Goal: Information Seeking & Learning: Learn about a topic

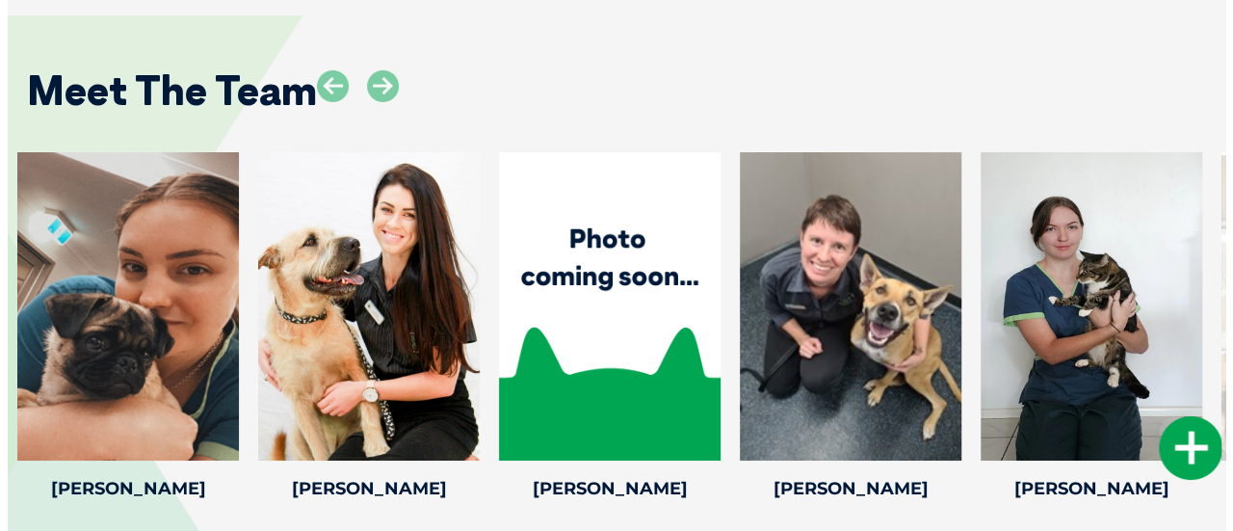
scroll to position [3374, 0]
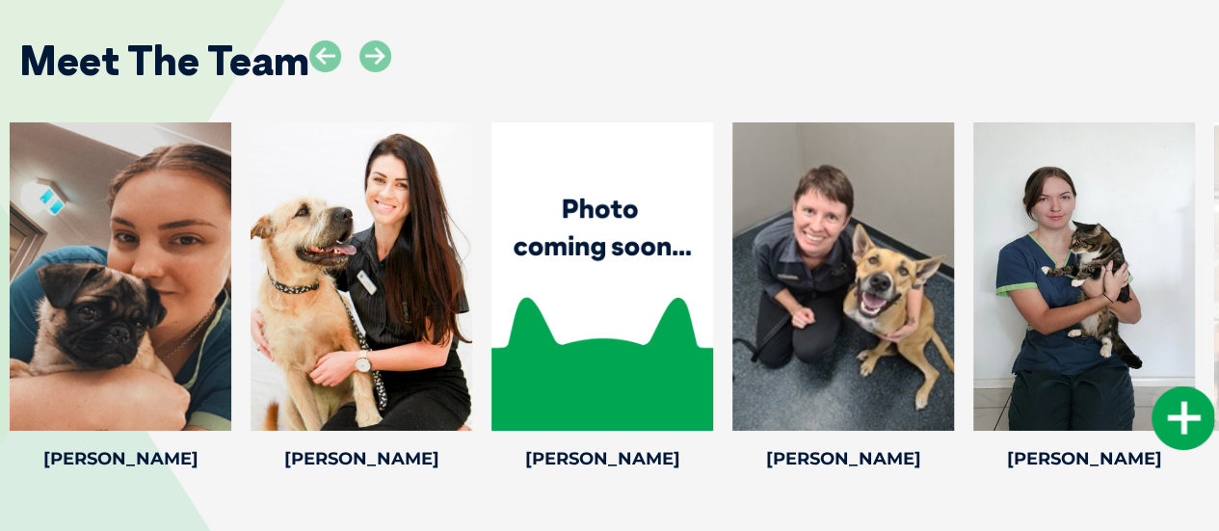
drag, startPoint x: 0, startPoint y: 0, endPoint x: 1201, endPoint y: 323, distance: 1243.3
click at [381, 40] on icon at bounding box center [375, 56] width 32 height 32
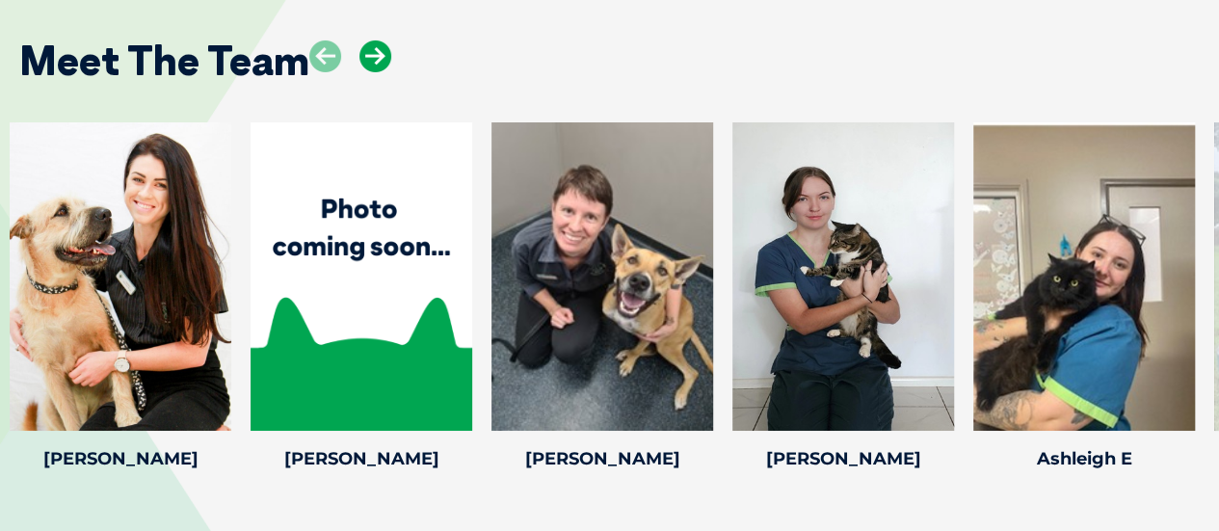
click at [381, 40] on icon at bounding box center [375, 56] width 32 height 32
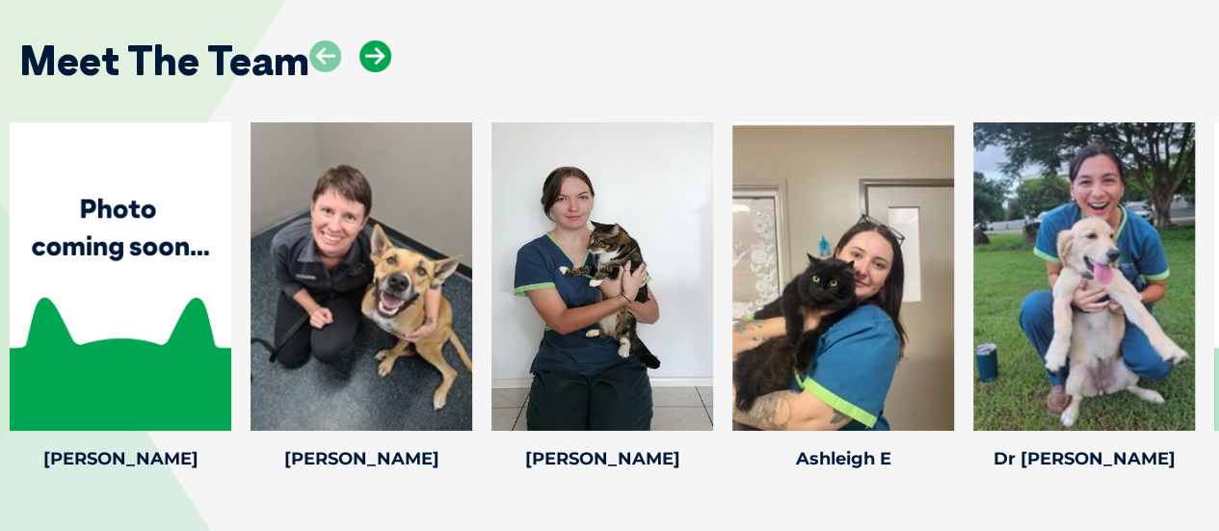
click at [381, 40] on icon at bounding box center [375, 56] width 32 height 32
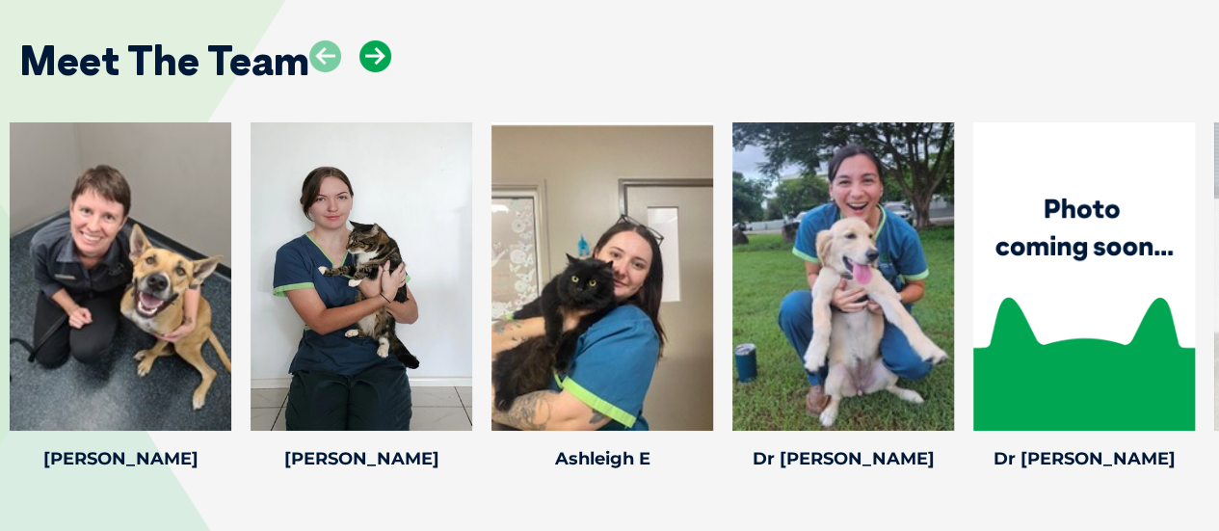
click at [381, 40] on icon at bounding box center [375, 56] width 32 height 32
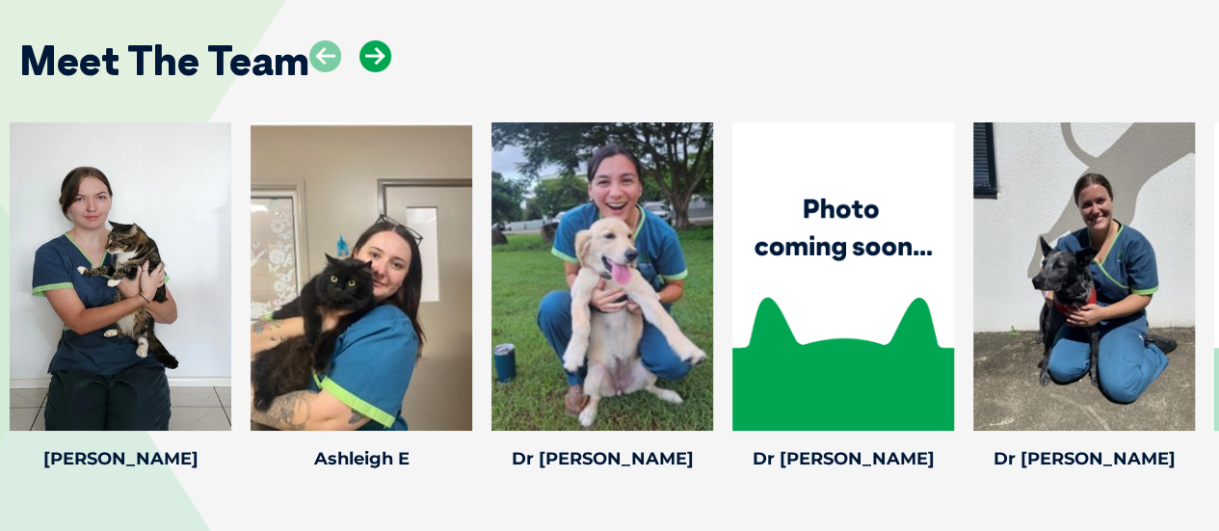
click at [381, 40] on icon at bounding box center [375, 56] width 32 height 32
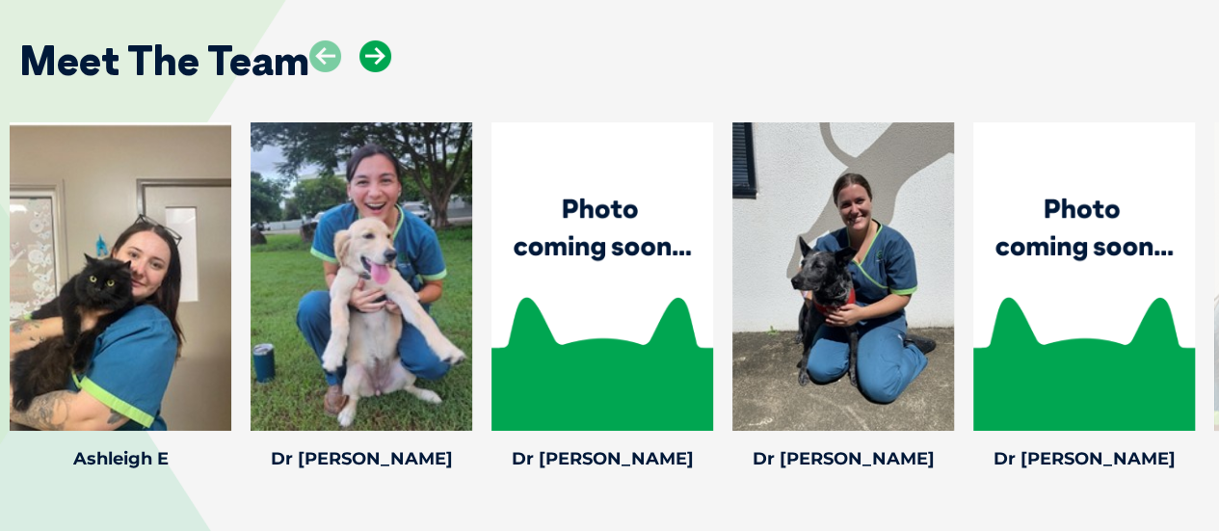
click at [381, 40] on icon at bounding box center [375, 56] width 32 height 32
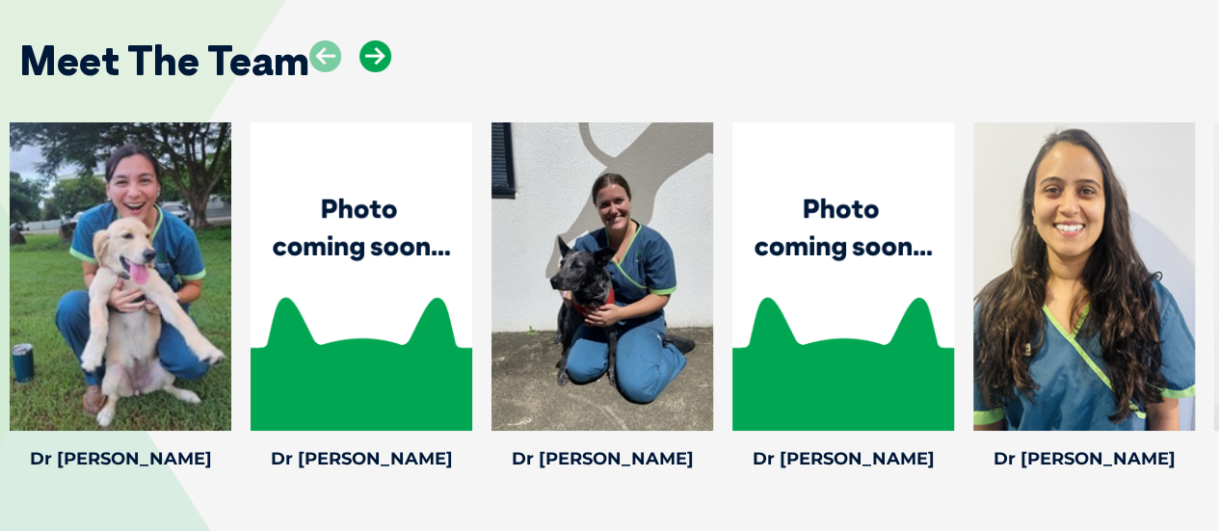
click at [381, 40] on icon at bounding box center [375, 56] width 32 height 32
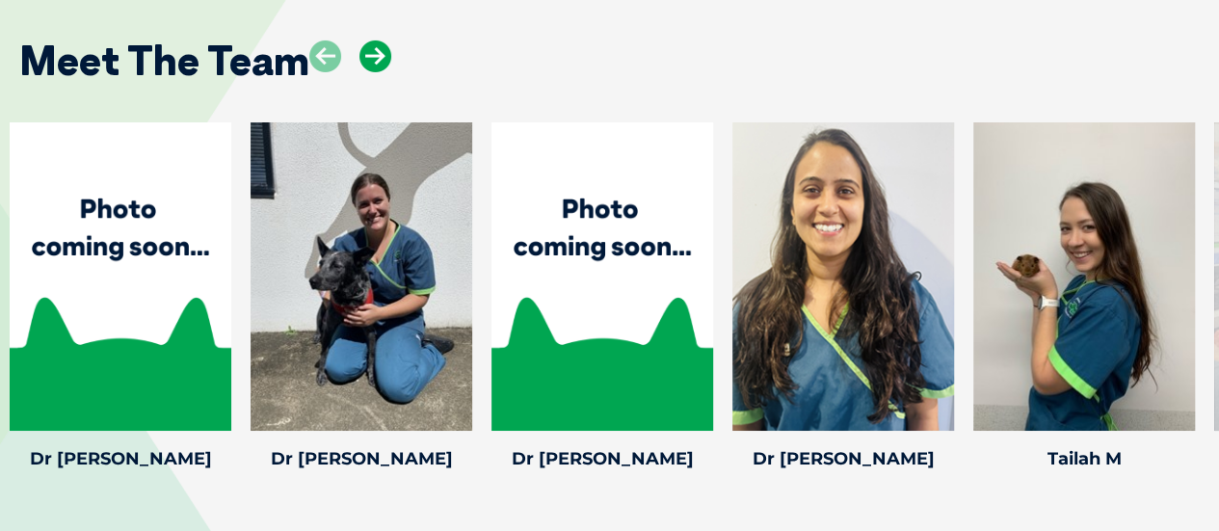
click at [381, 40] on icon at bounding box center [375, 56] width 32 height 32
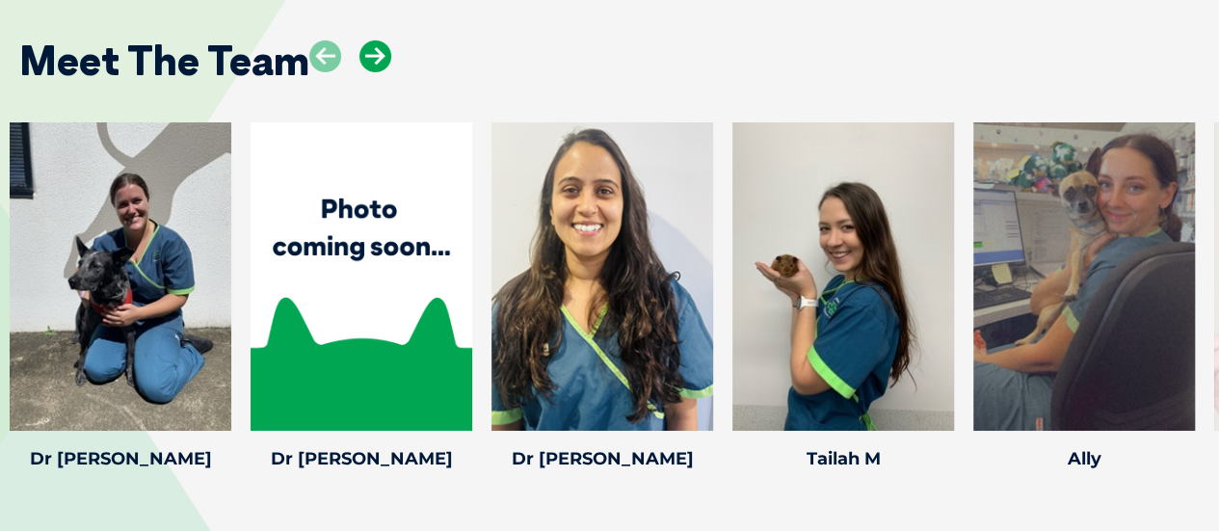
click at [381, 40] on icon at bounding box center [375, 56] width 32 height 32
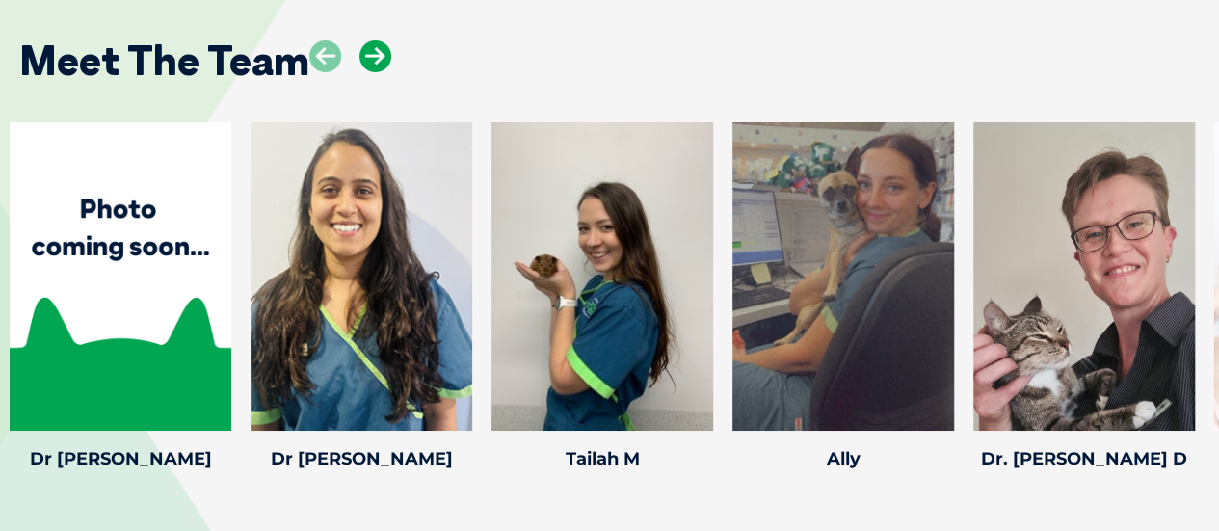
click at [381, 40] on icon at bounding box center [375, 56] width 32 height 32
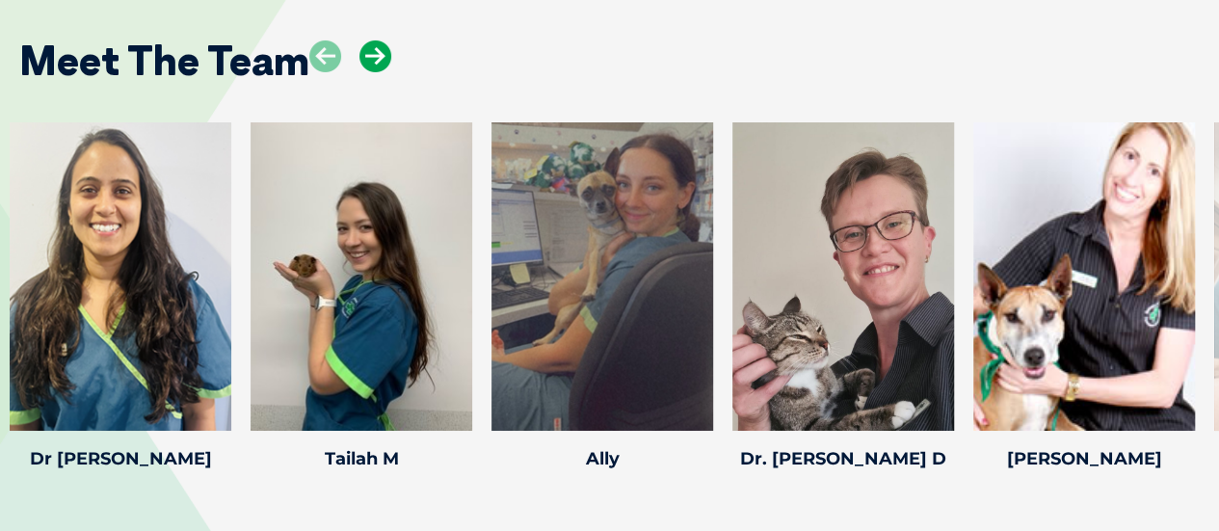
click at [381, 40] on icon at bounding box center [375, 56] width 32 height 32
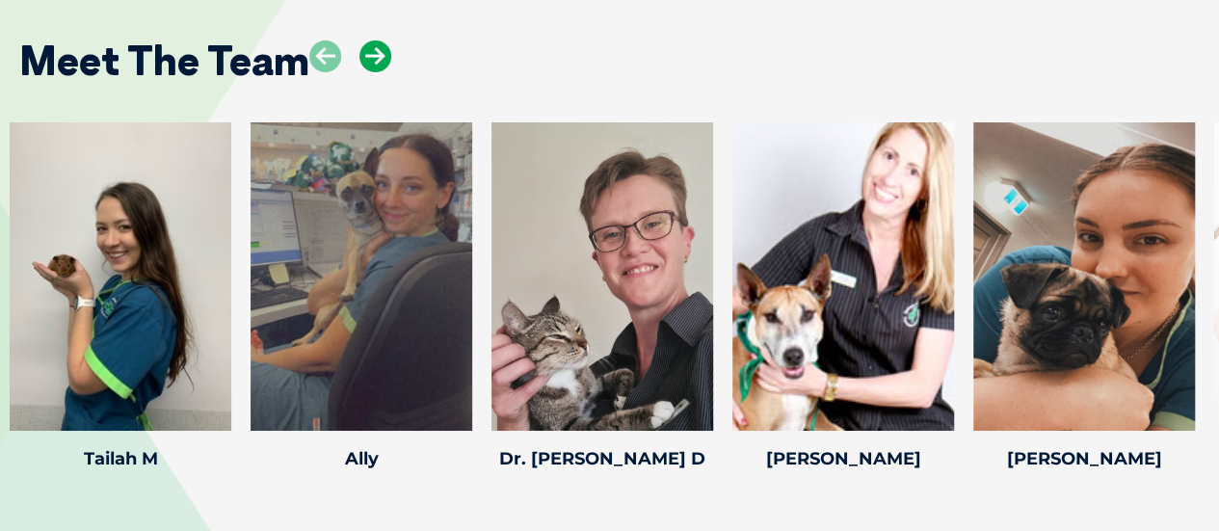
click at [381, 40] on icon at bounding box center [375, 56] width 32 height 32
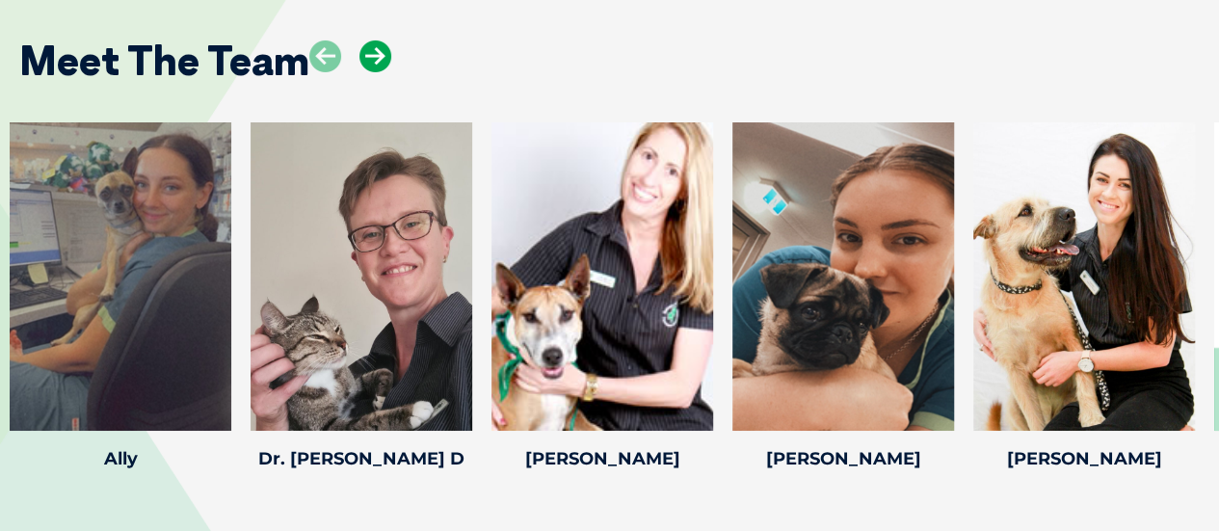
click at [381, 40] on icon at bounding box center [375, 56] width 32 height 32
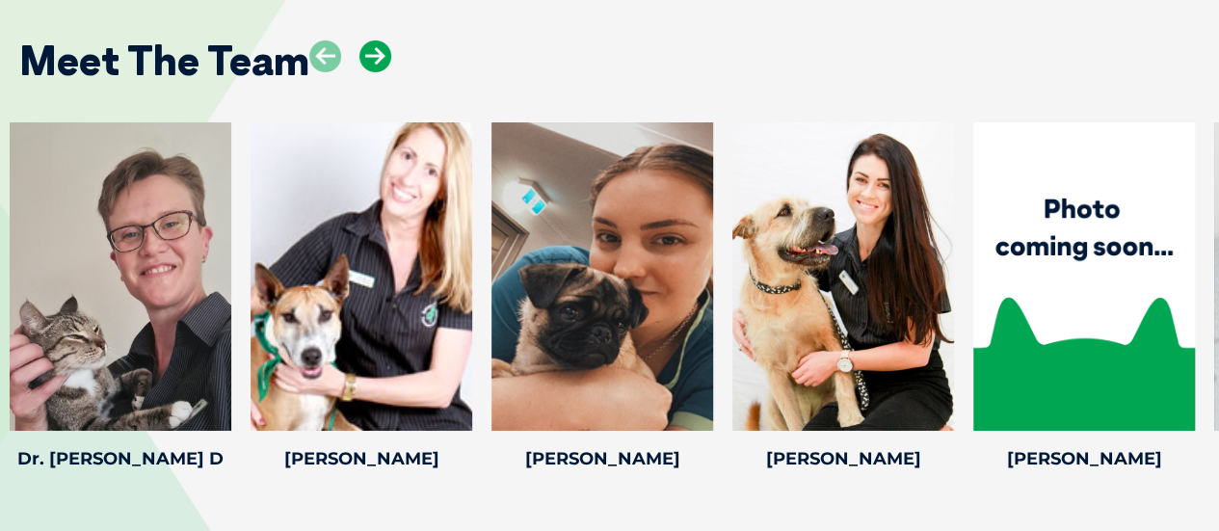
click at [381, 40] on icon at bounding box center [375, 56] width 32 height 32
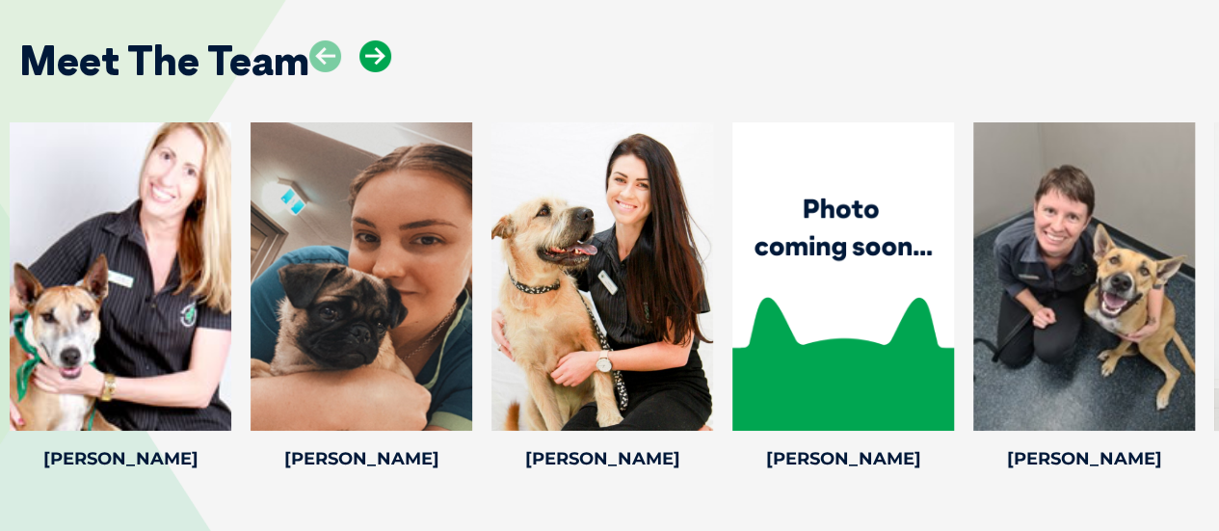
click at [381, 40] on icon at bounding box center [375, 56] width 32 height 32
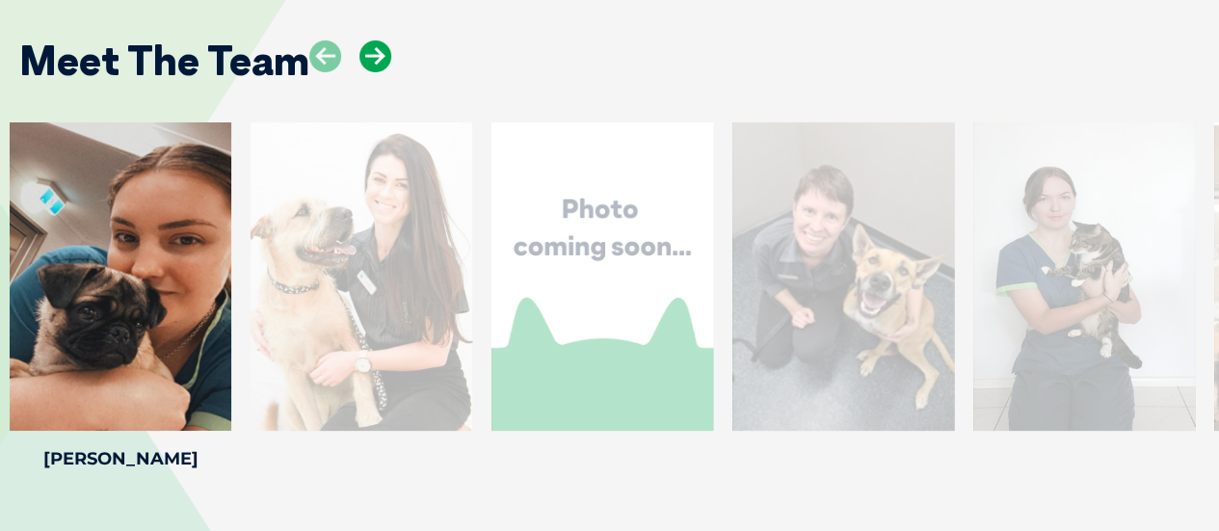
click at [379, 40] on icon at bounding box center [375, 56] width 32 height 32
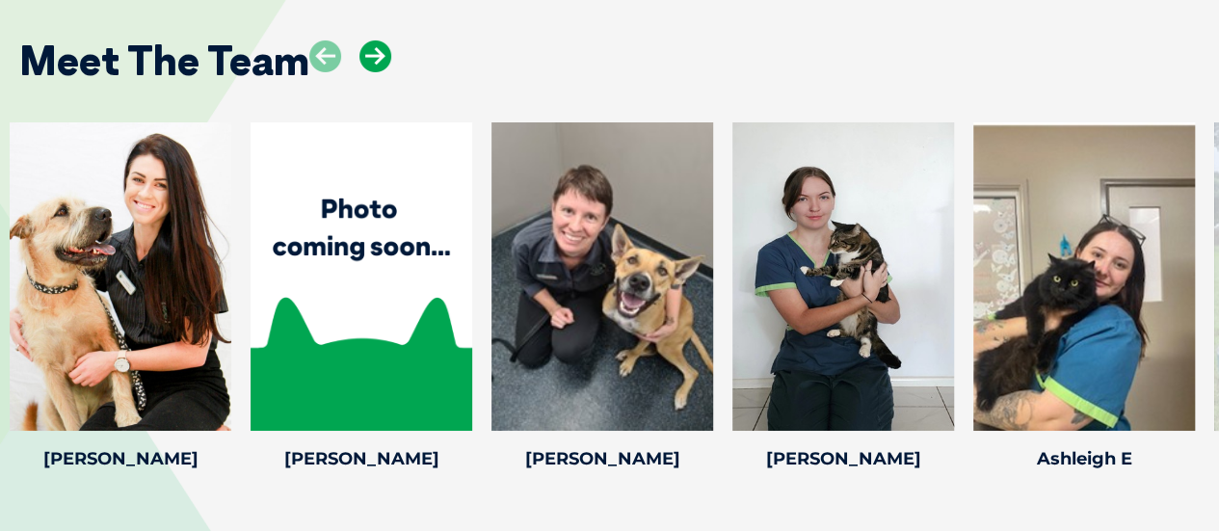
click at [379, 40] on icon at bounding box center [375, 56] width 32 height 32
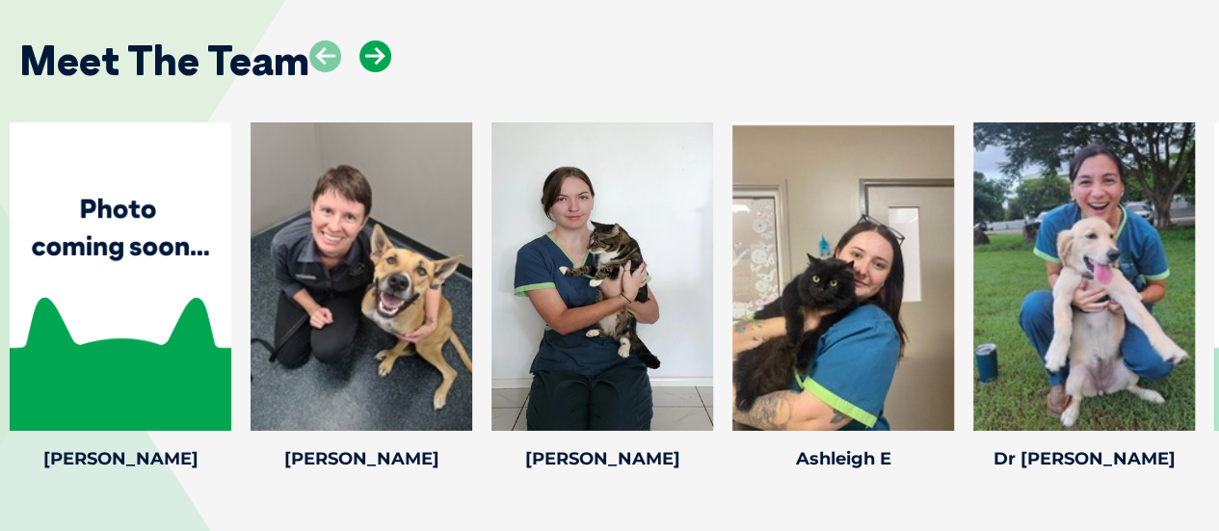
click at [379, 40] on icon at bounding box center [375, 56] width 32 height 32
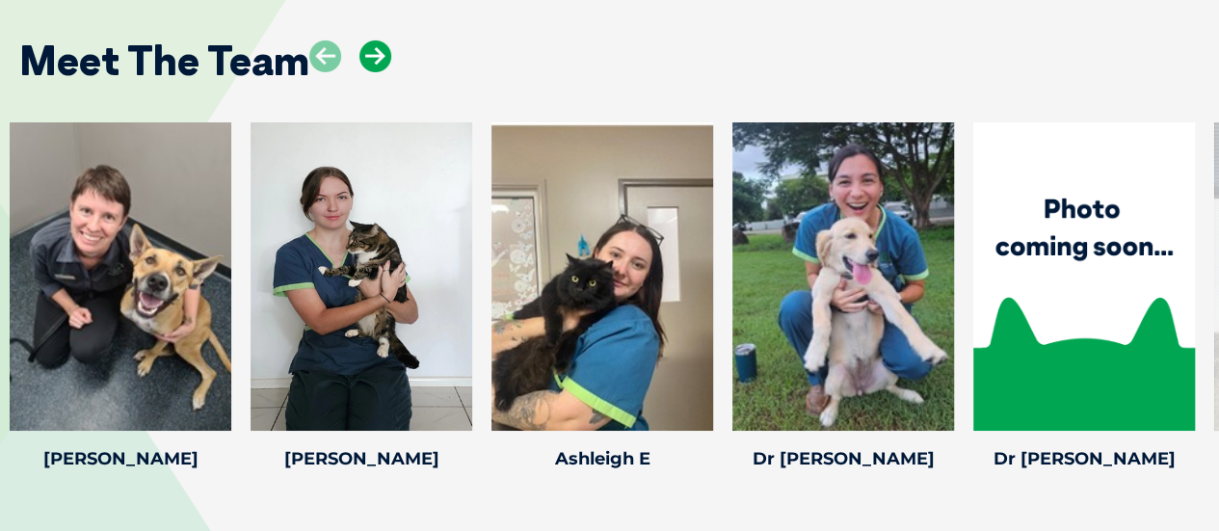
click at [379, 40] on icon at bounding box center [375, 56] width 32 height 32
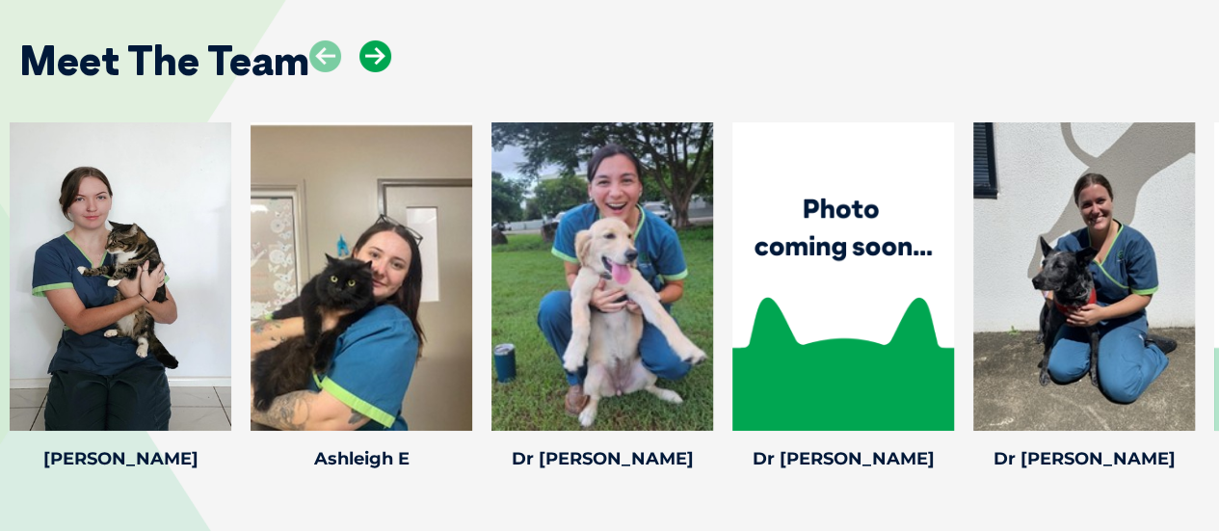
click at [379, 40] on icon at bounding box center [375, 56] width 32 height 32
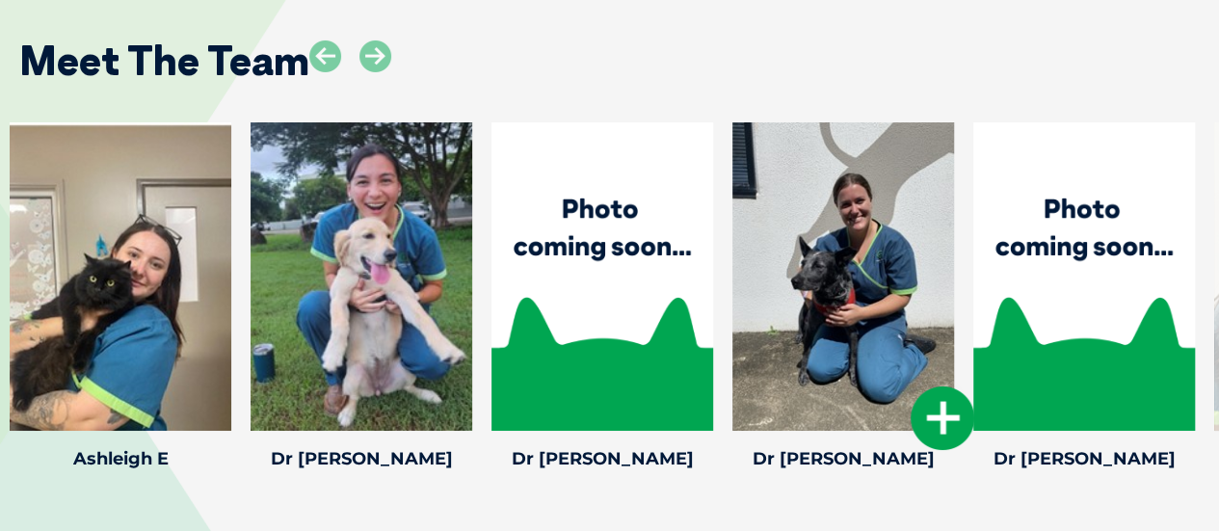
click at [833, 246] on div at bounding box center [843, 276] width 222 height 308
click at [940, 386] on icon at bounding box center [943, 418] width 64 height 64
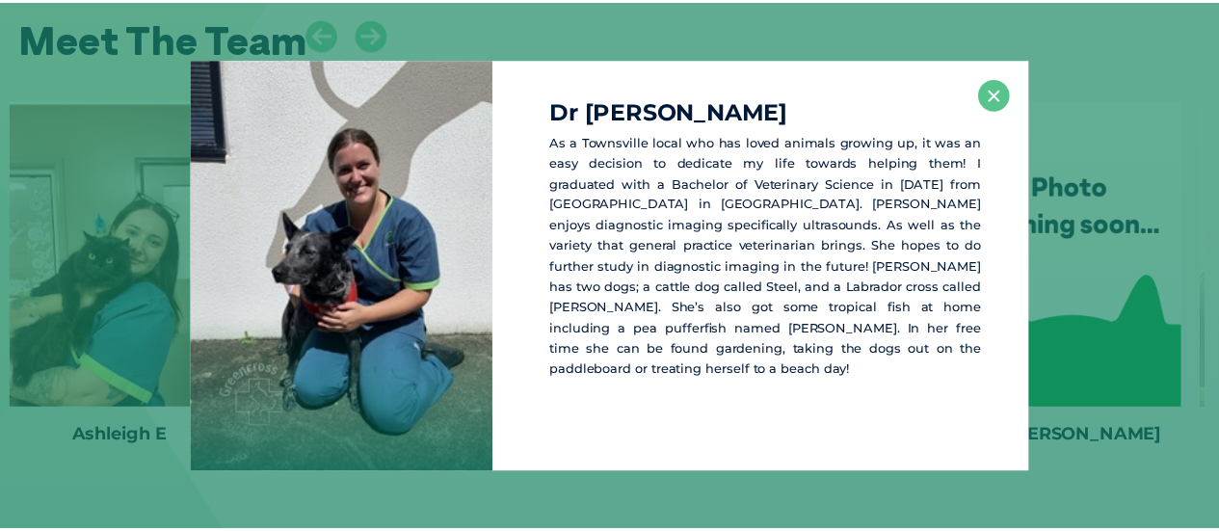
scroll to position [3397, 0]
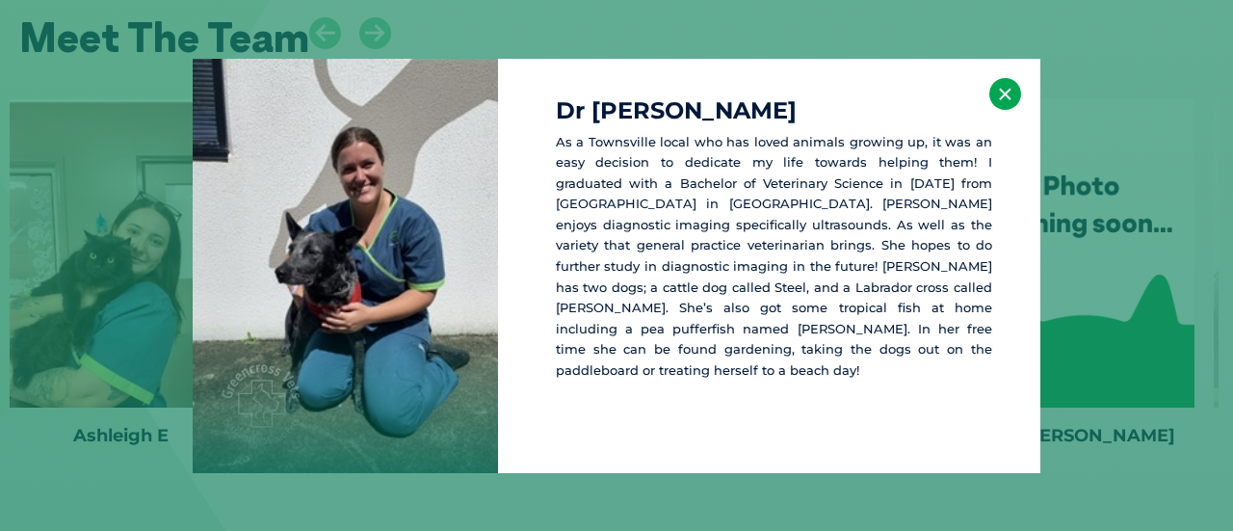
click at [1006, 89] on button "×" at bounding box center [1006, 94] width 32 height 32
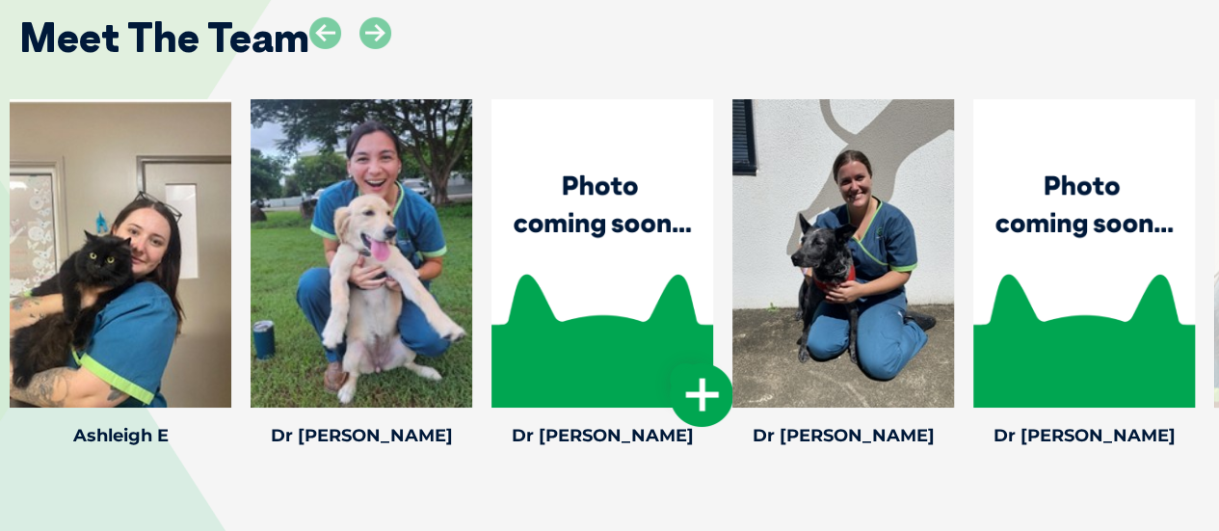
click at [710, 371] on icon at bounding box center [702, 395] width 64 height 64
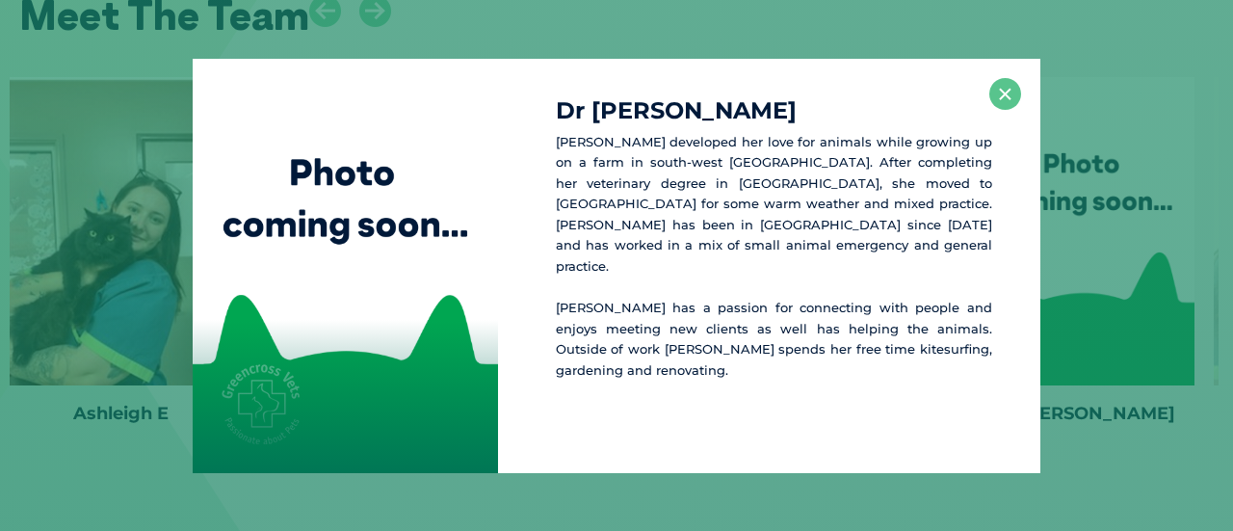
scroll to position [3420, 0]
click at [1008, 94] on button "×" at bounding box center [1006, 94] width 32 height 32
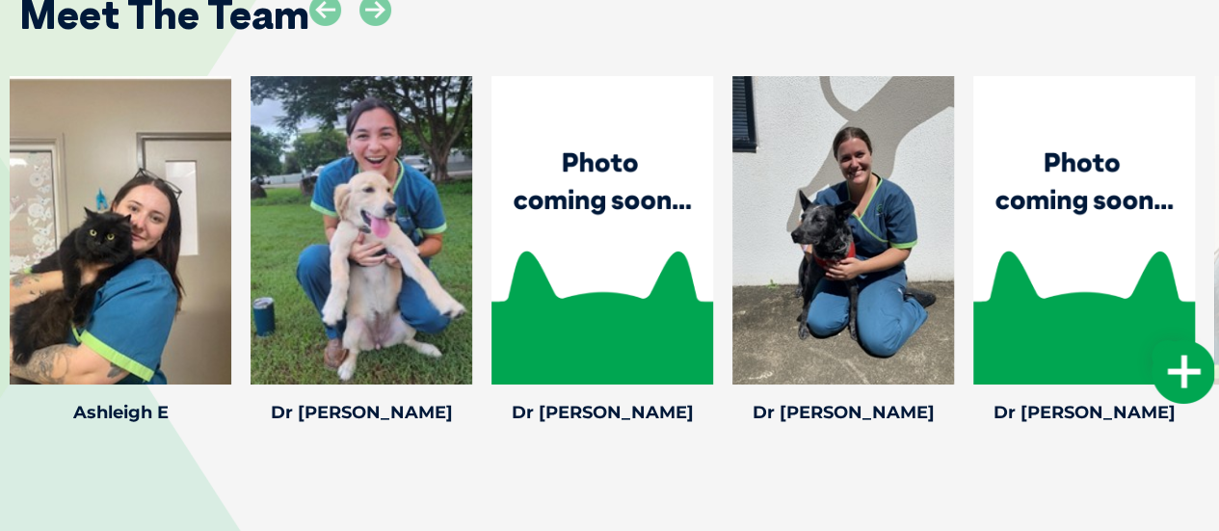
click at [1181, 340] on icon at bounding box center [1183, 372] width 64 height 64
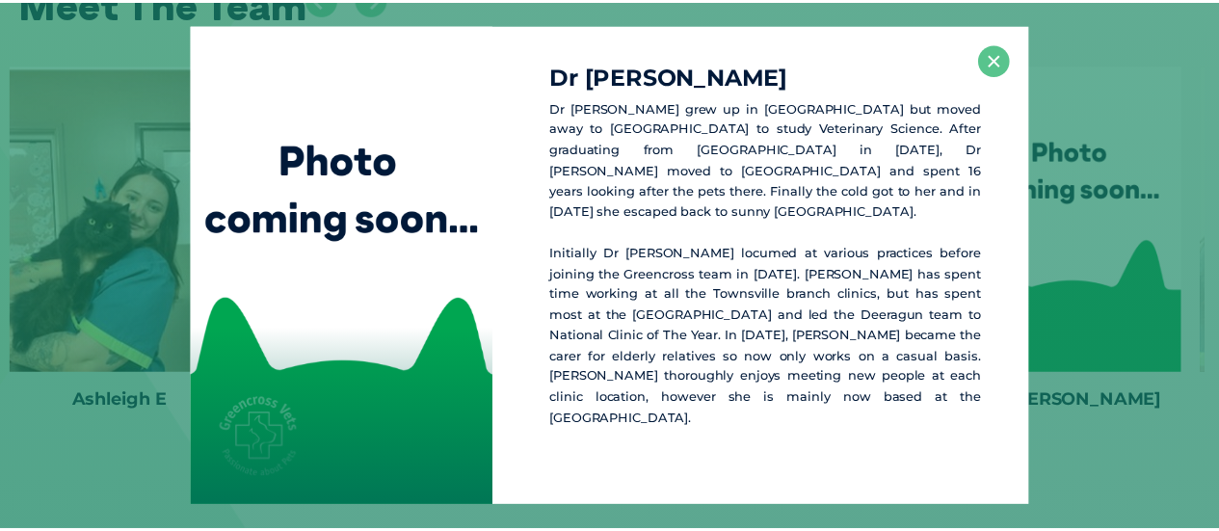
scroll to position [3432, 0]
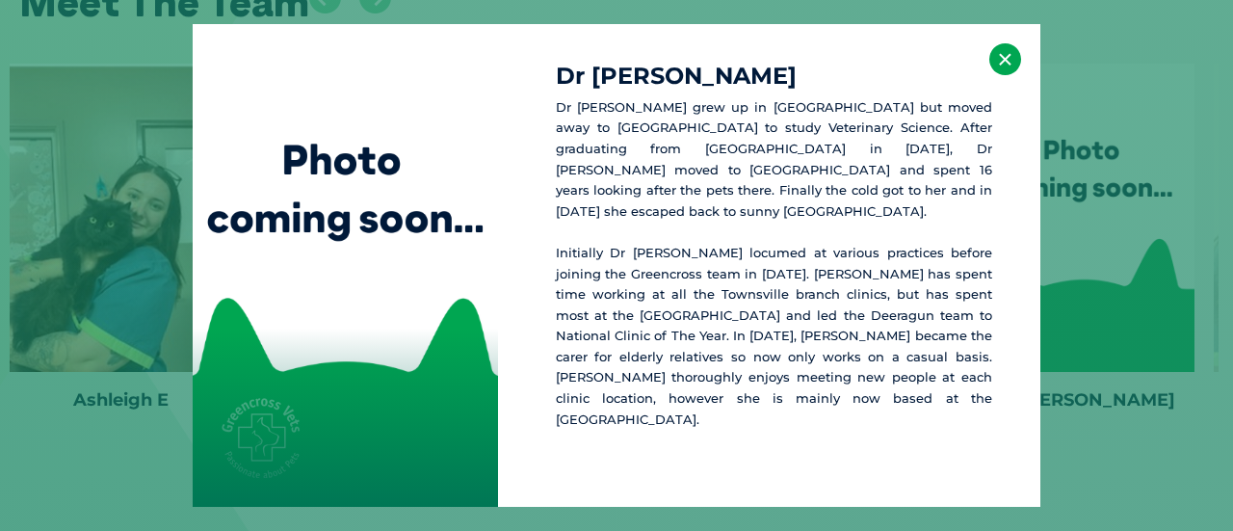
click at [1010, 75] on button "×" at bounding box center [1006, 59] width 32 height 32
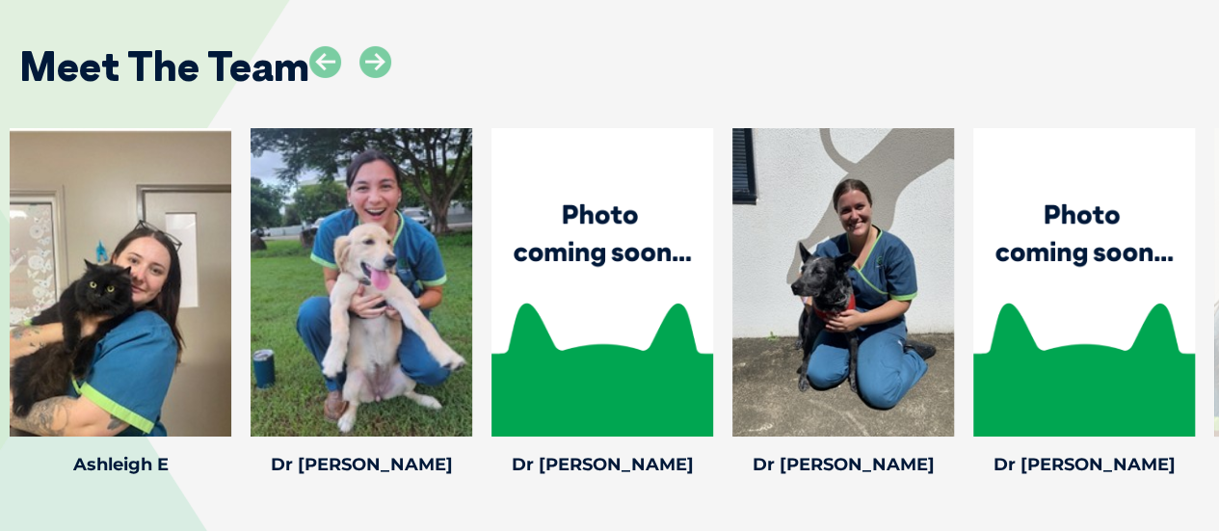
scroll to position [3382, 0]
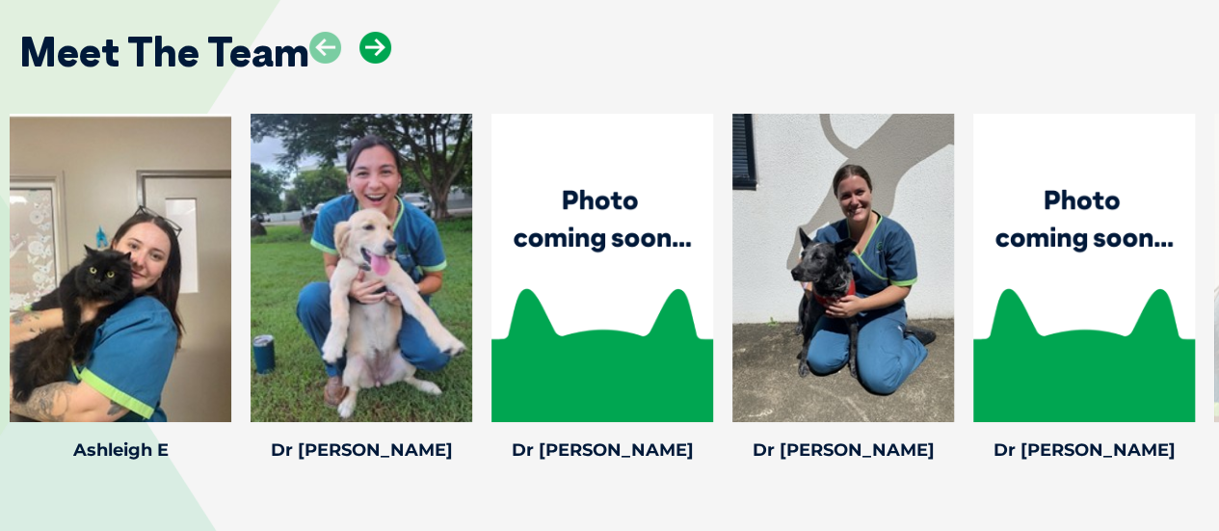
click at [368, 32] on icon at bounding box center [375, 48] width 32 height 32
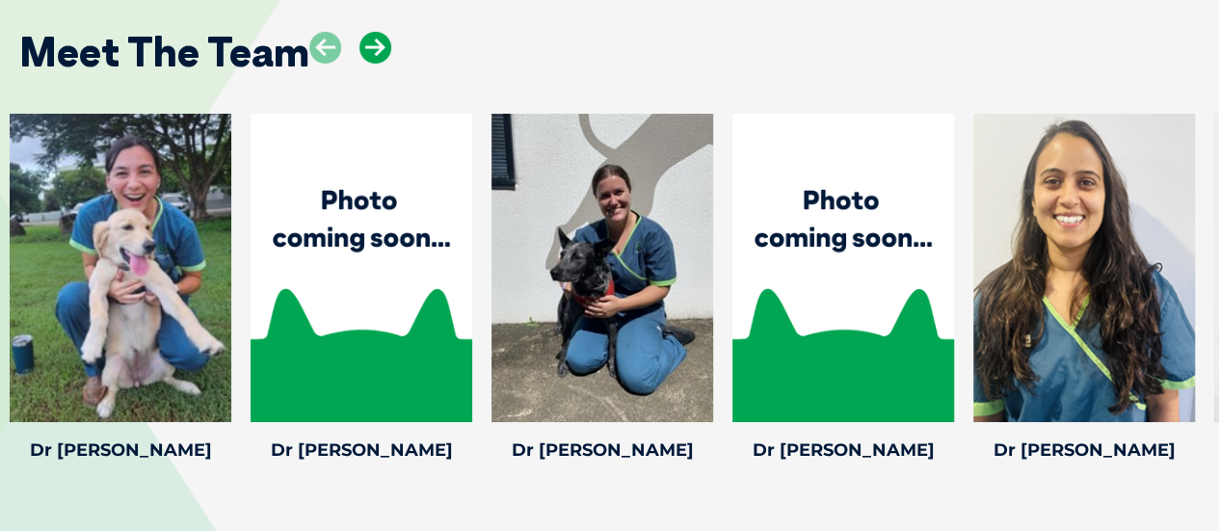
click at [368, 32] on icon at bounding box center [375, 48] width 32 height 32
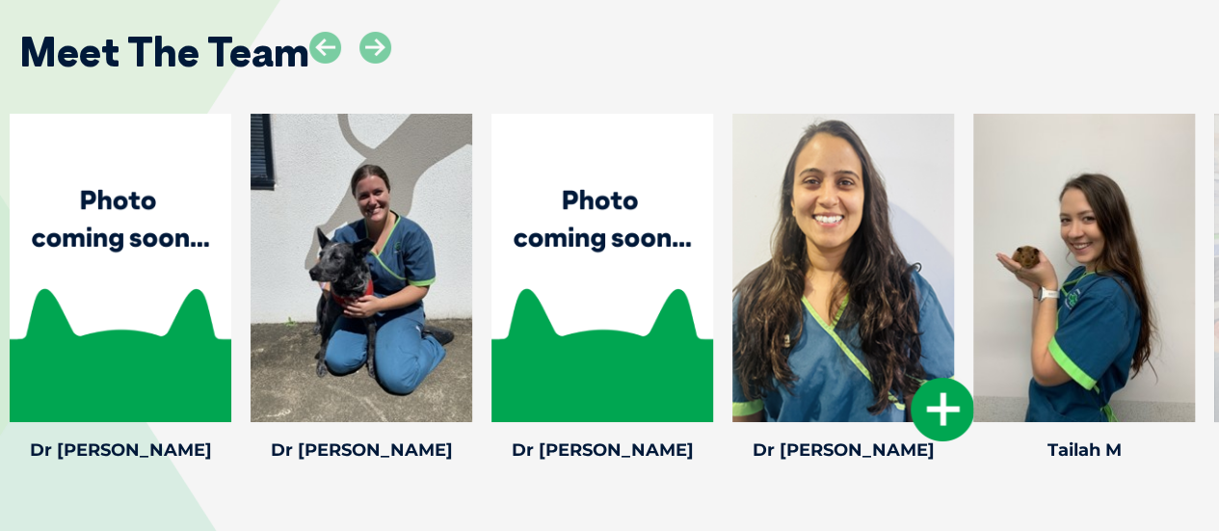
click at [935, 378] on icon at bounding box center [943, 410] width 64 height 64
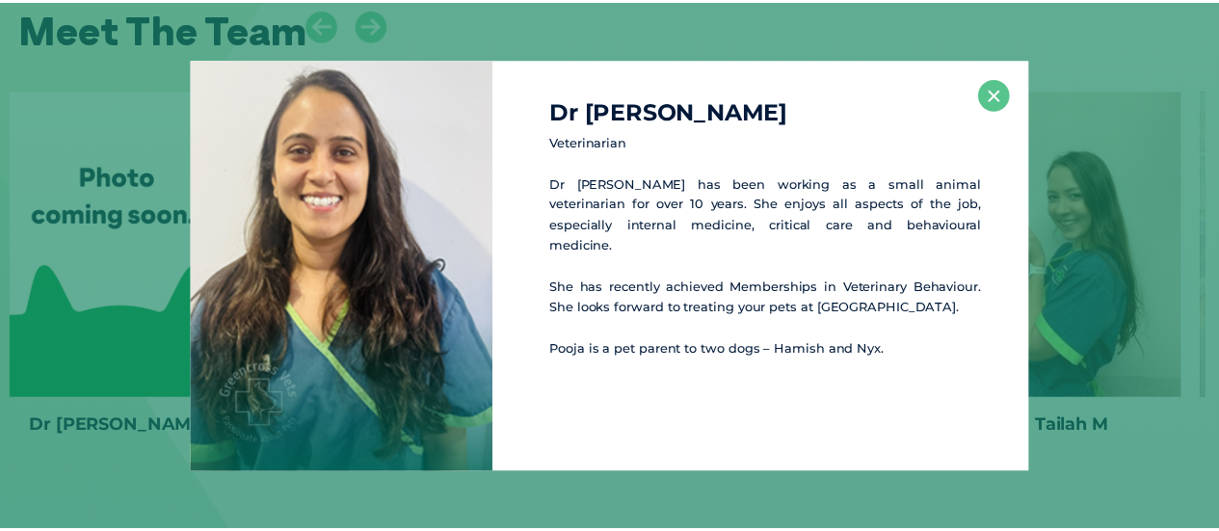
scroll to position [3405, 0]
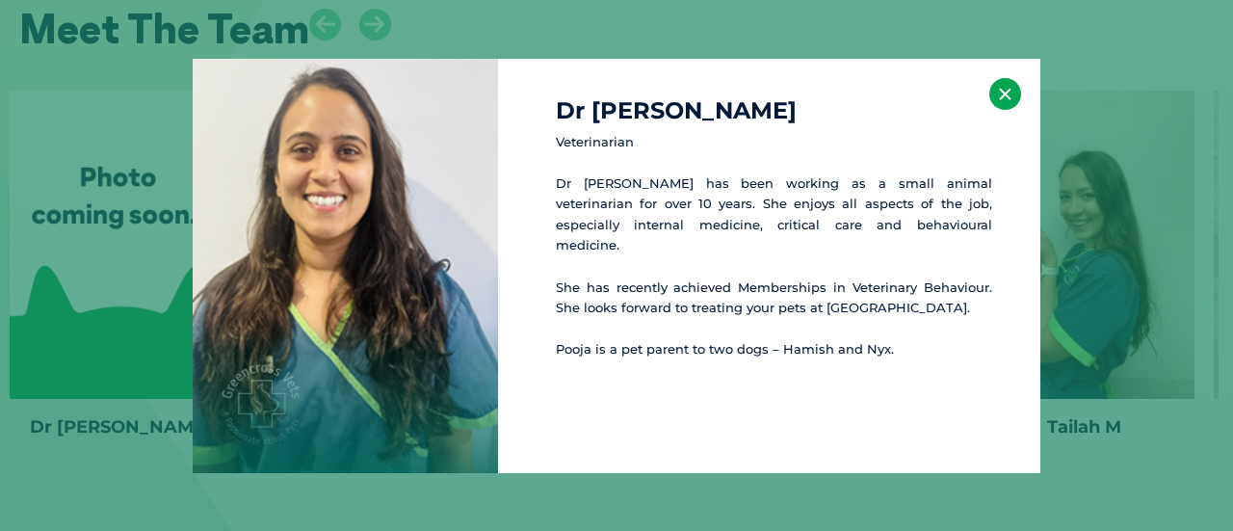
click at [1004, 97] on button "×" at bounding box center [1006, 94] width 32 height 32
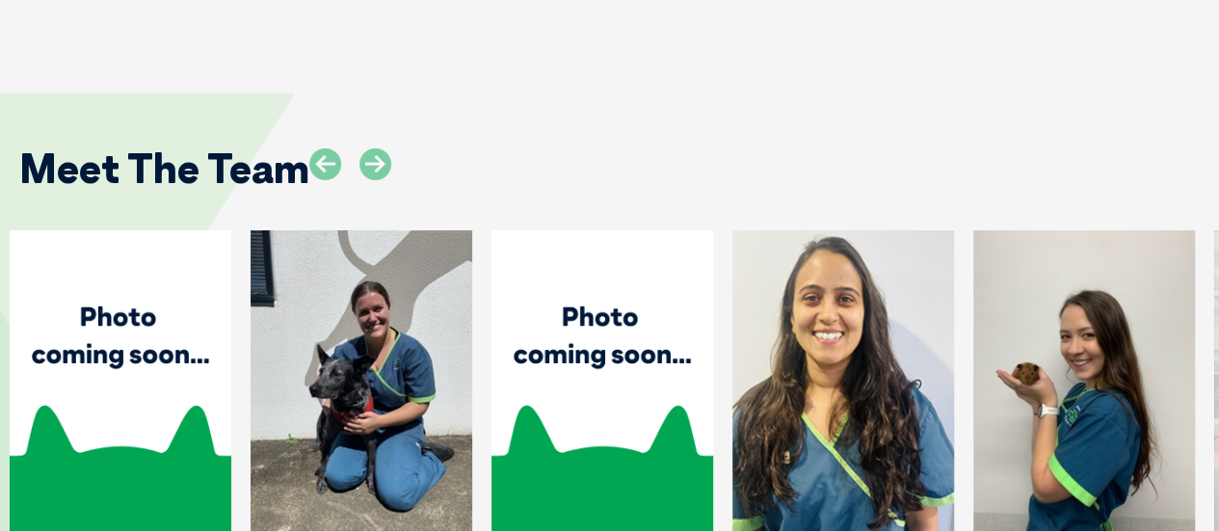
scroll to position [3153, 0]
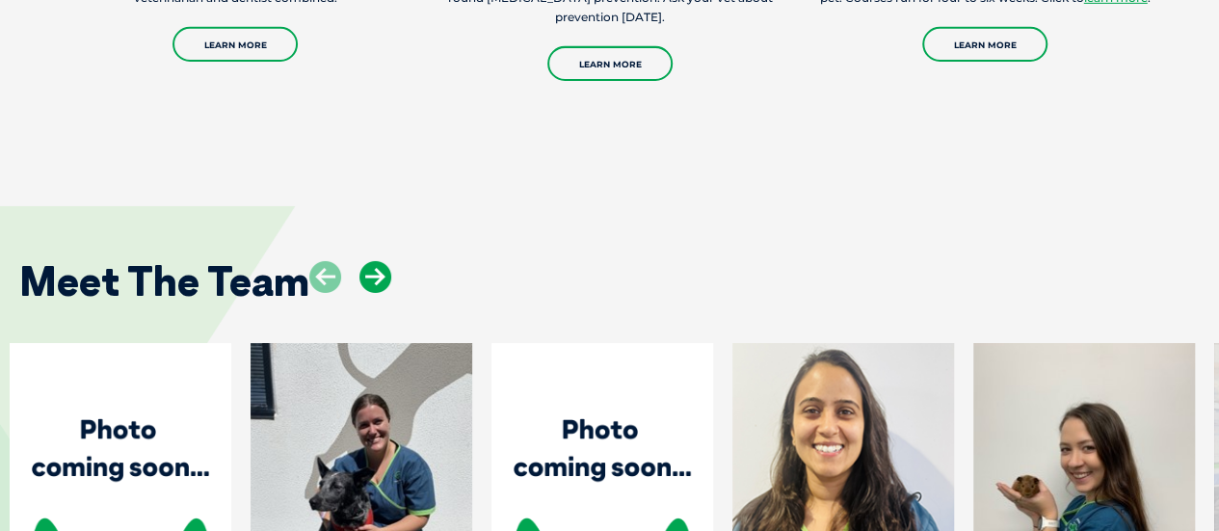
click at [380, 261] on icon at bounding box center [375, 277] width 32 height 32
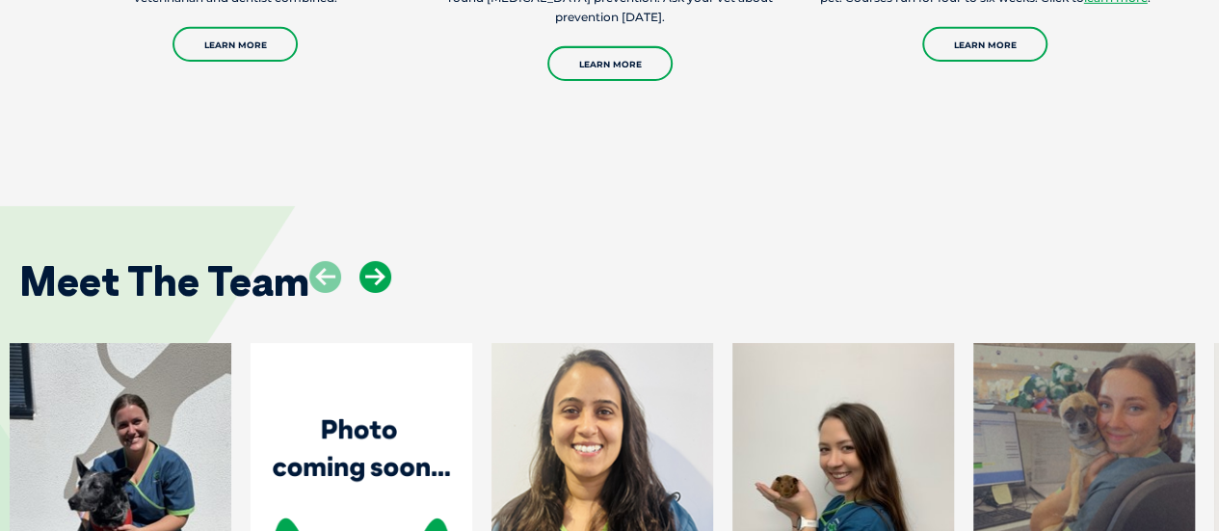
click at [380, 261] on icon at bounding box center [375, 277] width 32 height 32
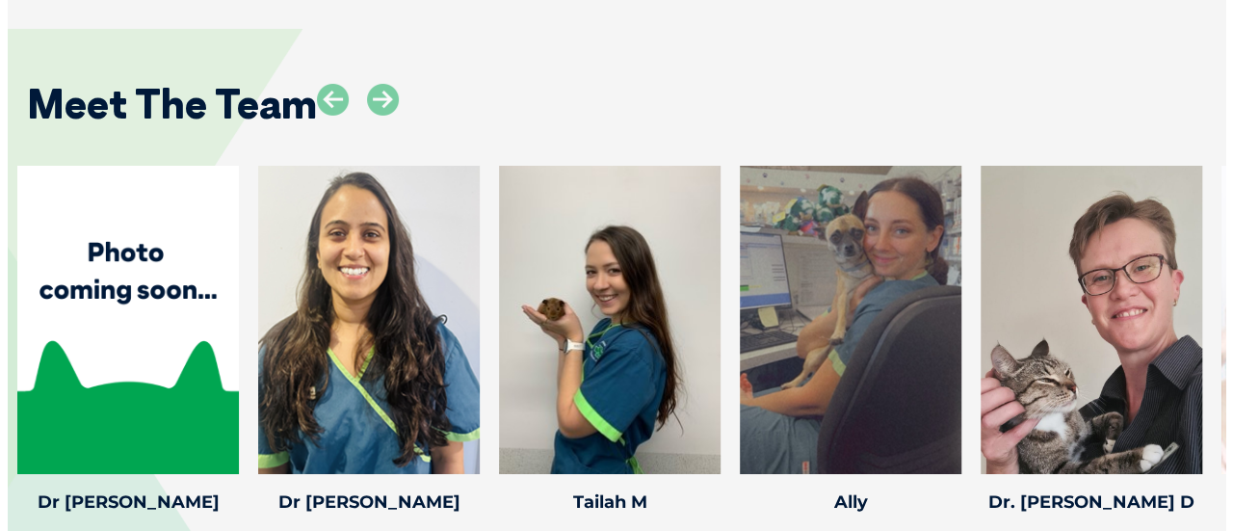
scroll to position [3338, 0]
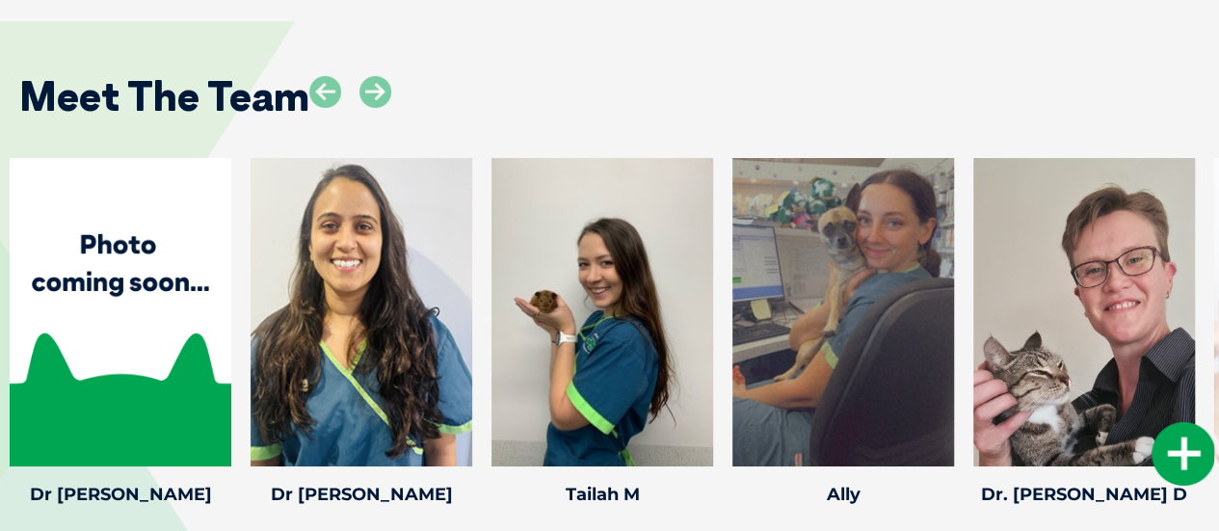
click at [1145, 344] on div at bounding box center [1084, 312] width 222 height 308
click at [1172, 422] on icon at bounding box center [1183, 454] width 64 height 64
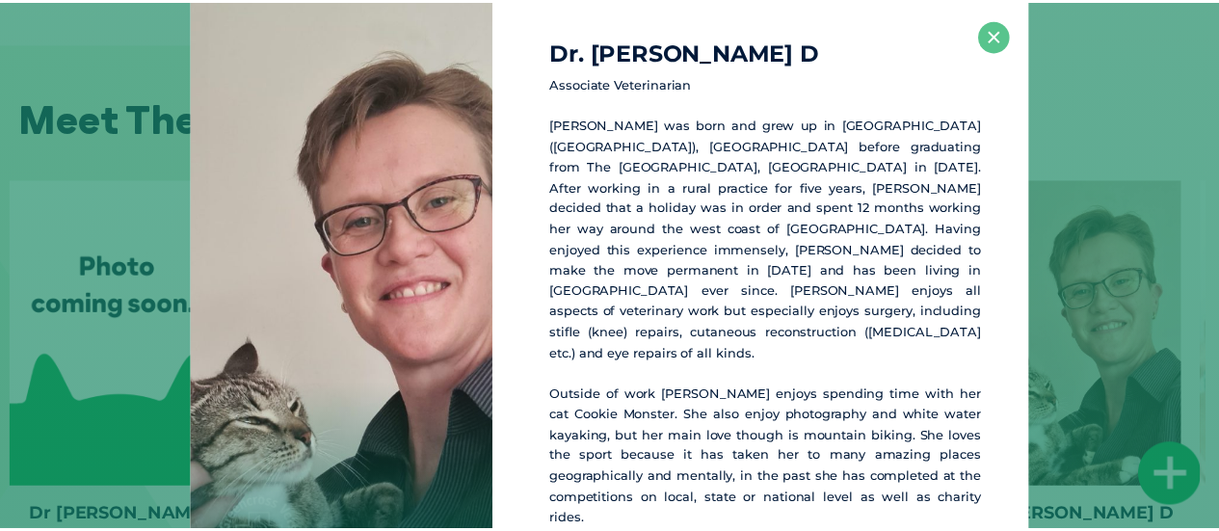
scroll to position [3315, 0]
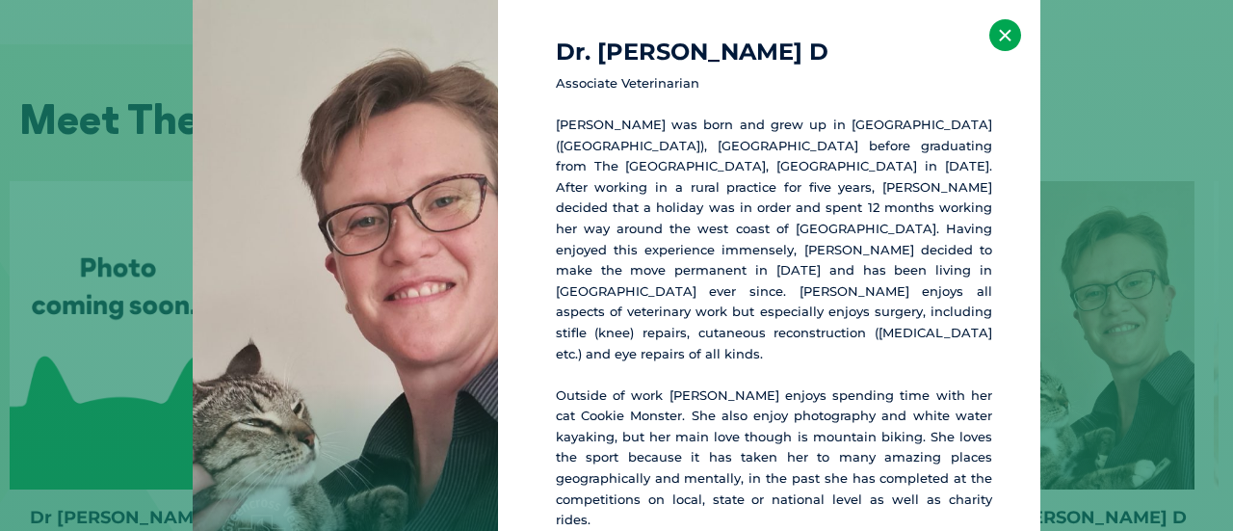
click at [1001, 40] on button "×" at bounding box center [1006, 35] width 32 height 32
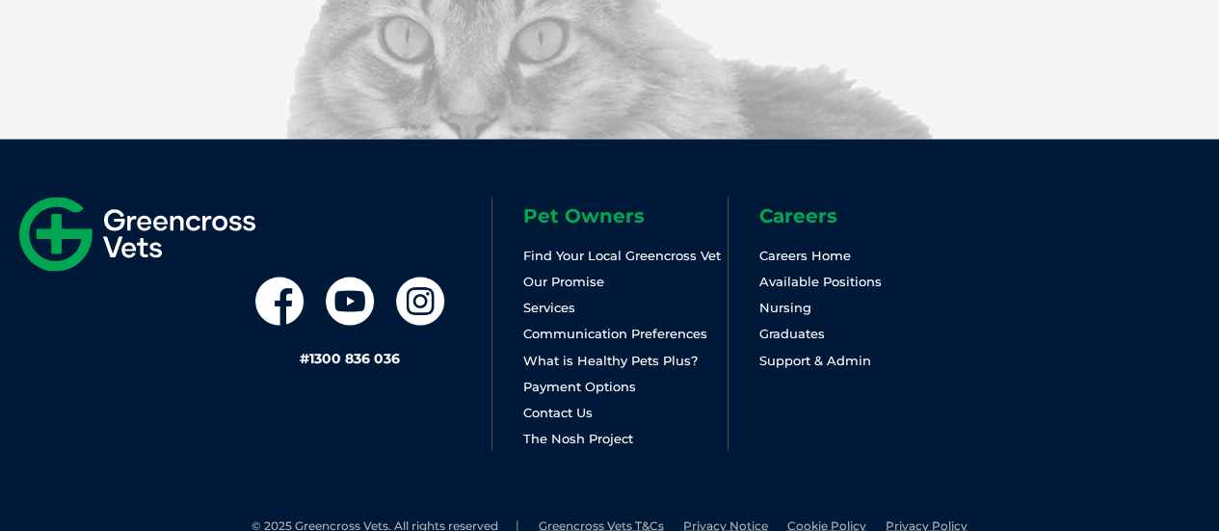
scroll to position [0, 0]
